Goal: Transaction & Acquisition: Subscribe to service/newsletter

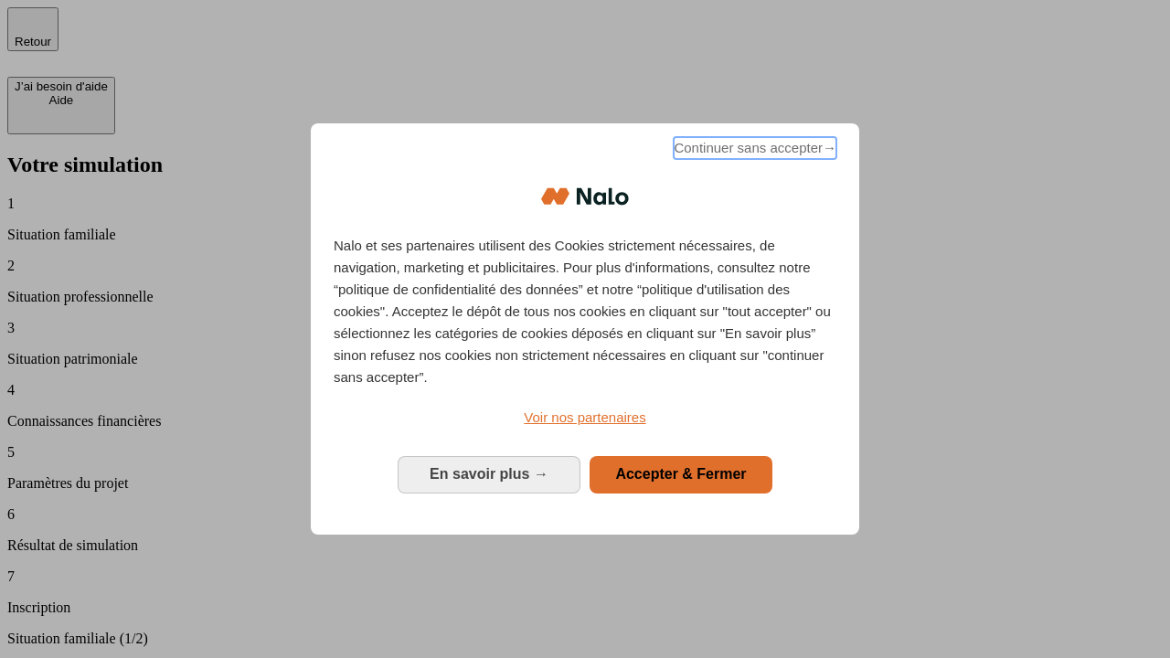
click at [753, 151] on span "Continuer sans accepter →" at bounding box center [755, 148] width 163 height 22
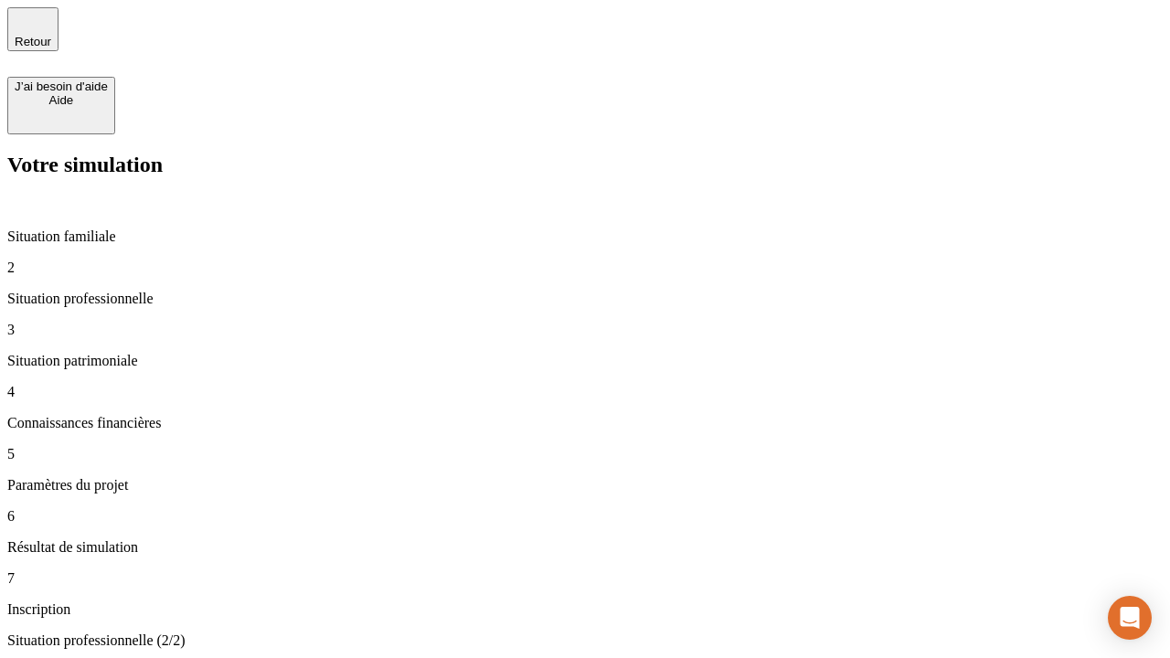
type input "30 000"
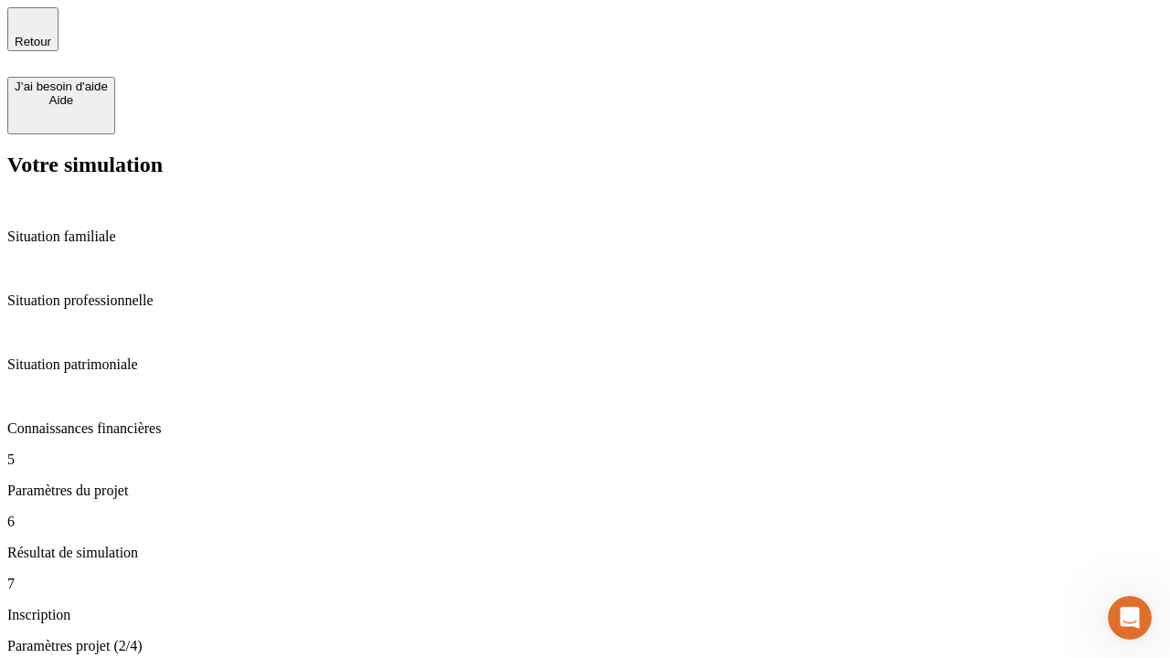
type input "25"
type input "64"
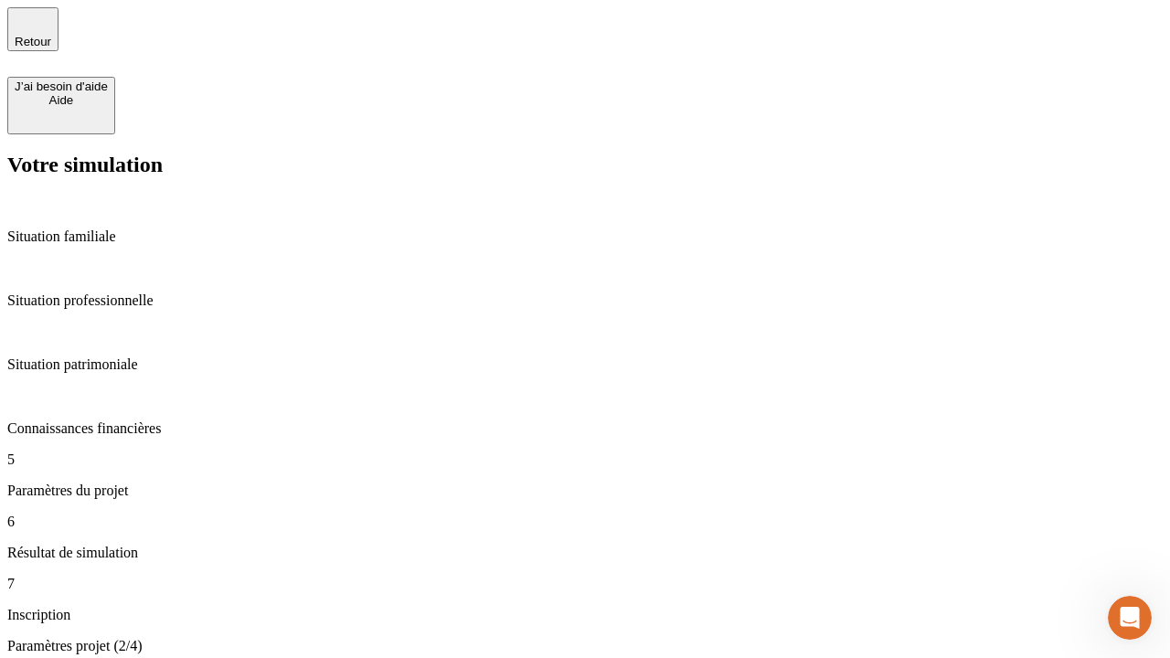
type input "1 000"
type input "640"
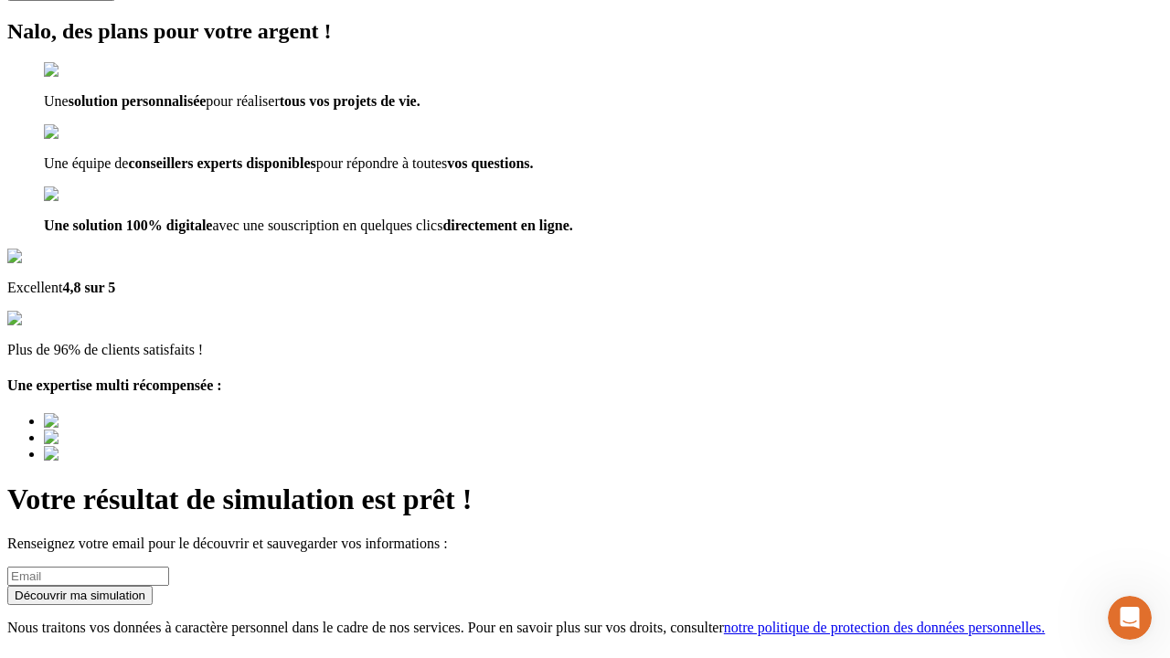
scroll to position [23, 0]
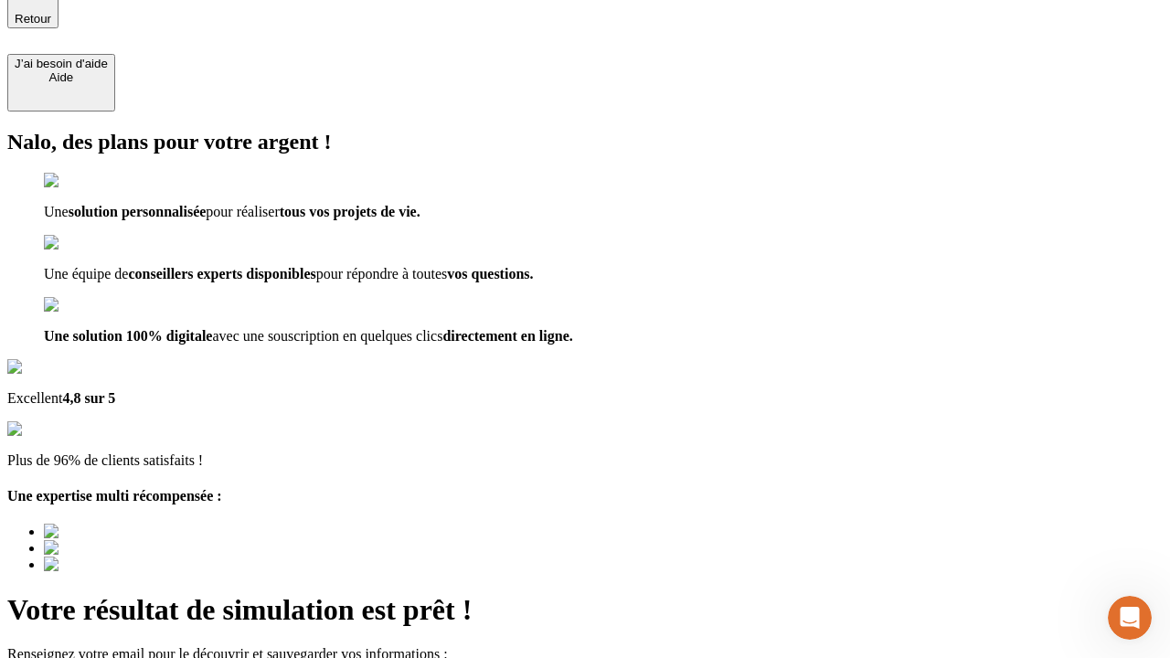
type input "[EMAIL_ADDRESS][PERSON_NAME][DOMAIN_NAME]"
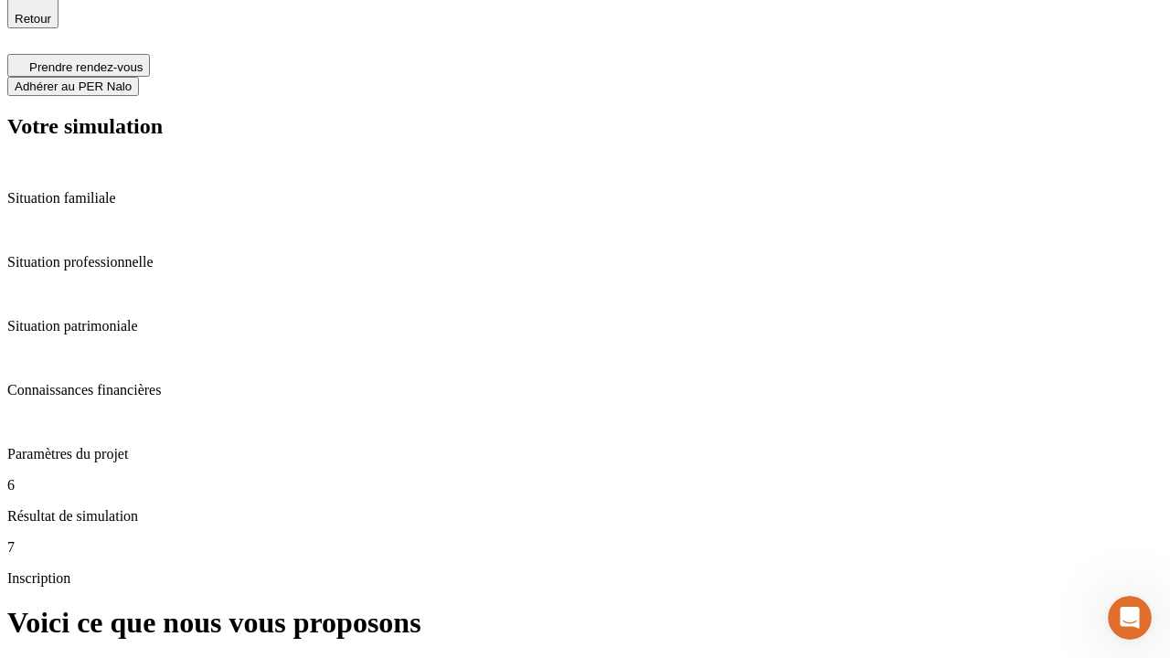
click at [132, 80] on span "Adhérer au PER Nalo" at bounding box center [73, 87] width 117 height 14
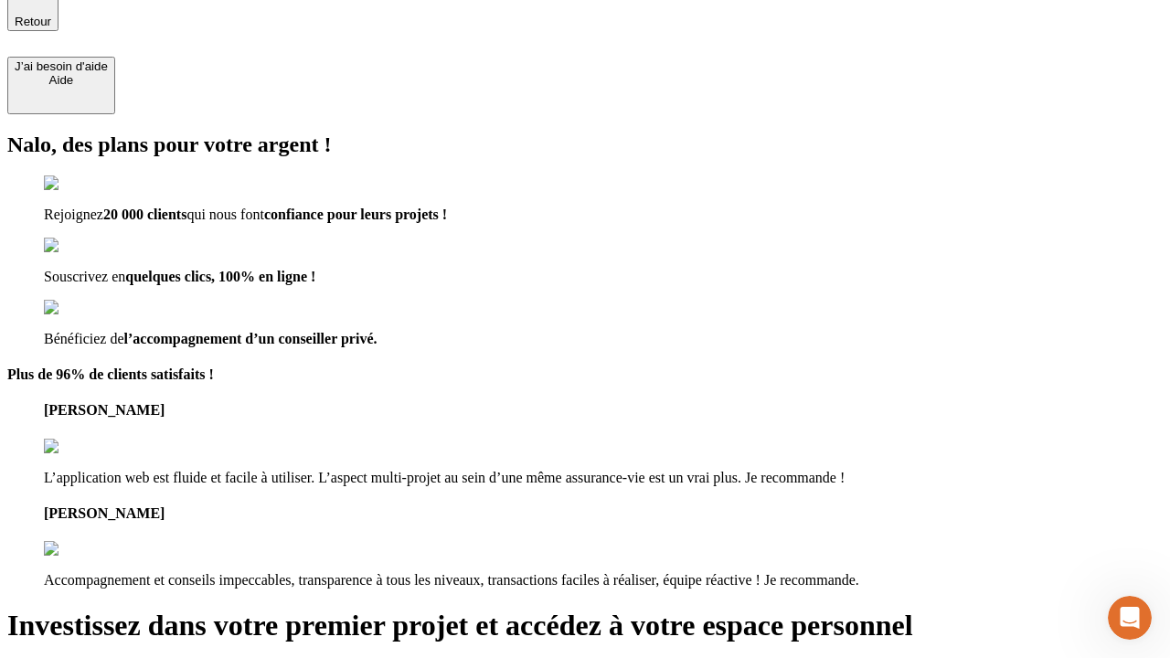
type input "[EMAIL_ADDRESS][PERSON_NAME][DOMAIN_NAME]"
